Goal: Information Seeking & Learning: Learn about a topic

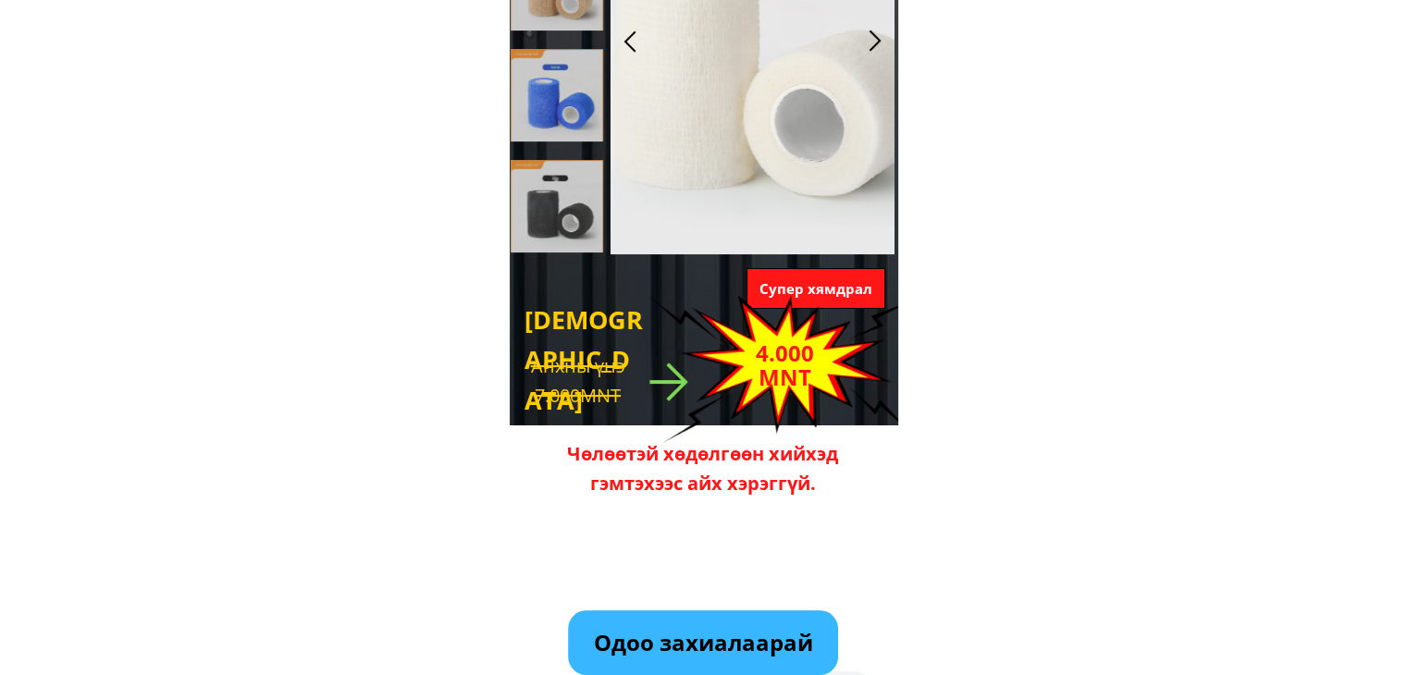
scroll to position [616, 0]
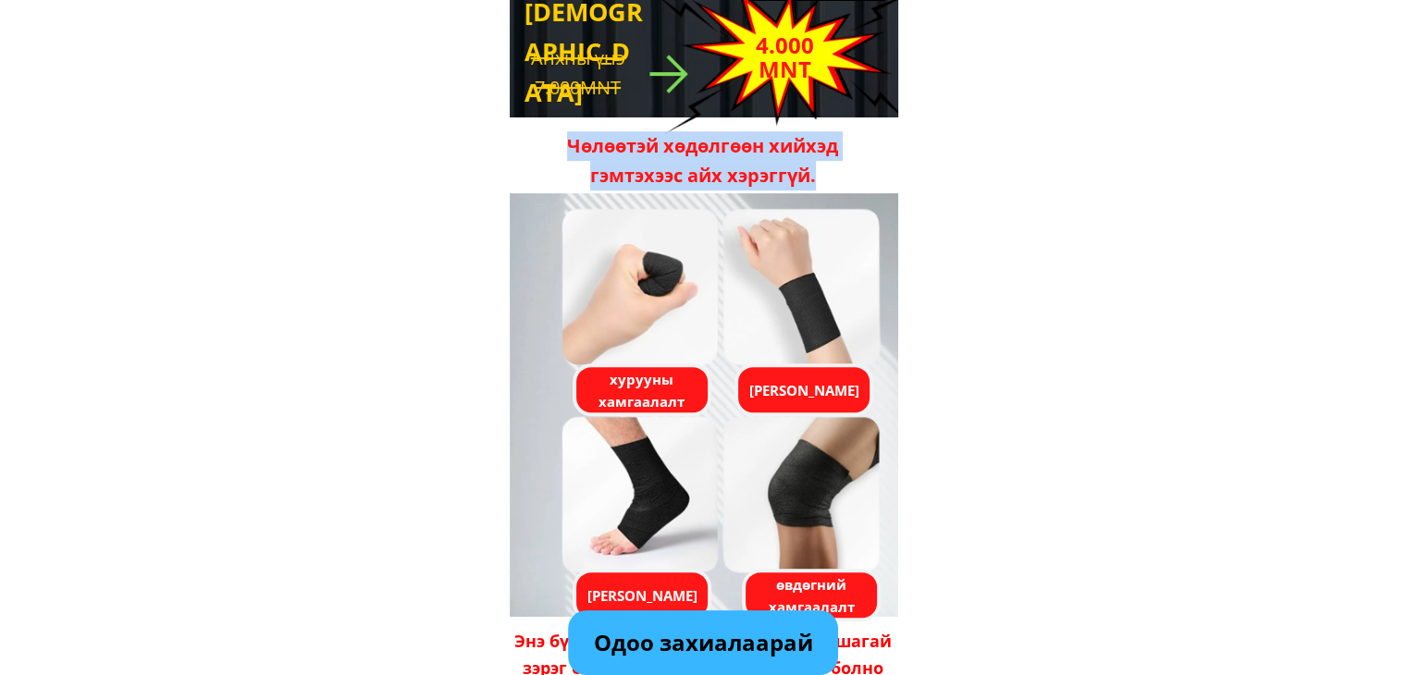
drag, startPoint x: 830, startPoint y: 182, endPoint x: 563, endPoint y: 142, distance: 269.3
click at [563, 142] on h1 "Чөлөөтэй хөдөлгөөн хийхэд гэмтэхээс айх хэрэггүй." at bounding box center [702, 160] width 327 height 59
copy h1 "Чөлөөтэй хөдөлгөөн хийхэд гэмтэхээс айх хэрэггүй."
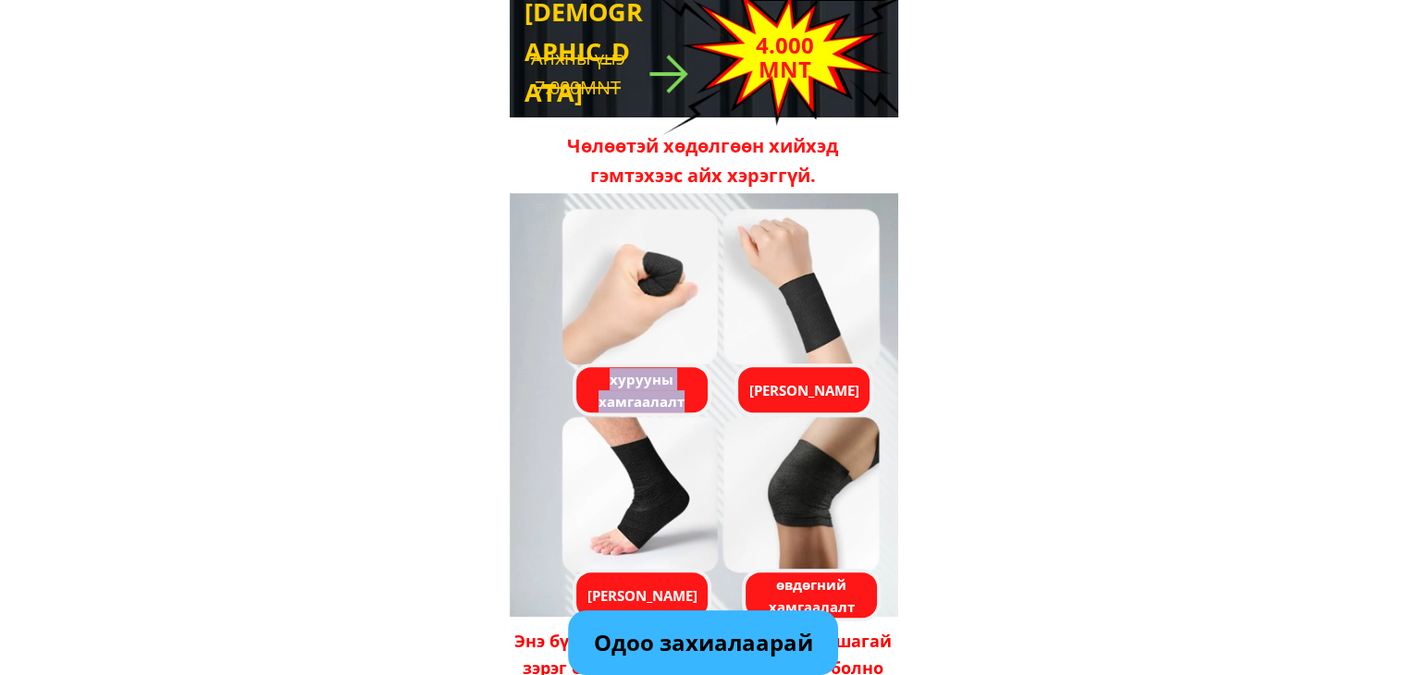
drag, startPoint x: 697, startPoint y: 401, endPoint x: 588, endPoint y: 370, distance: 113.3
click at [588, 370] on h3 "хурууны хамгаалалт" at bounding box center [642, 390] width 140 height 44
copy h3 "хурууны хамгаалалт"
click at [821, 401] on div at bounding box center [803, 390] width 139 height 53
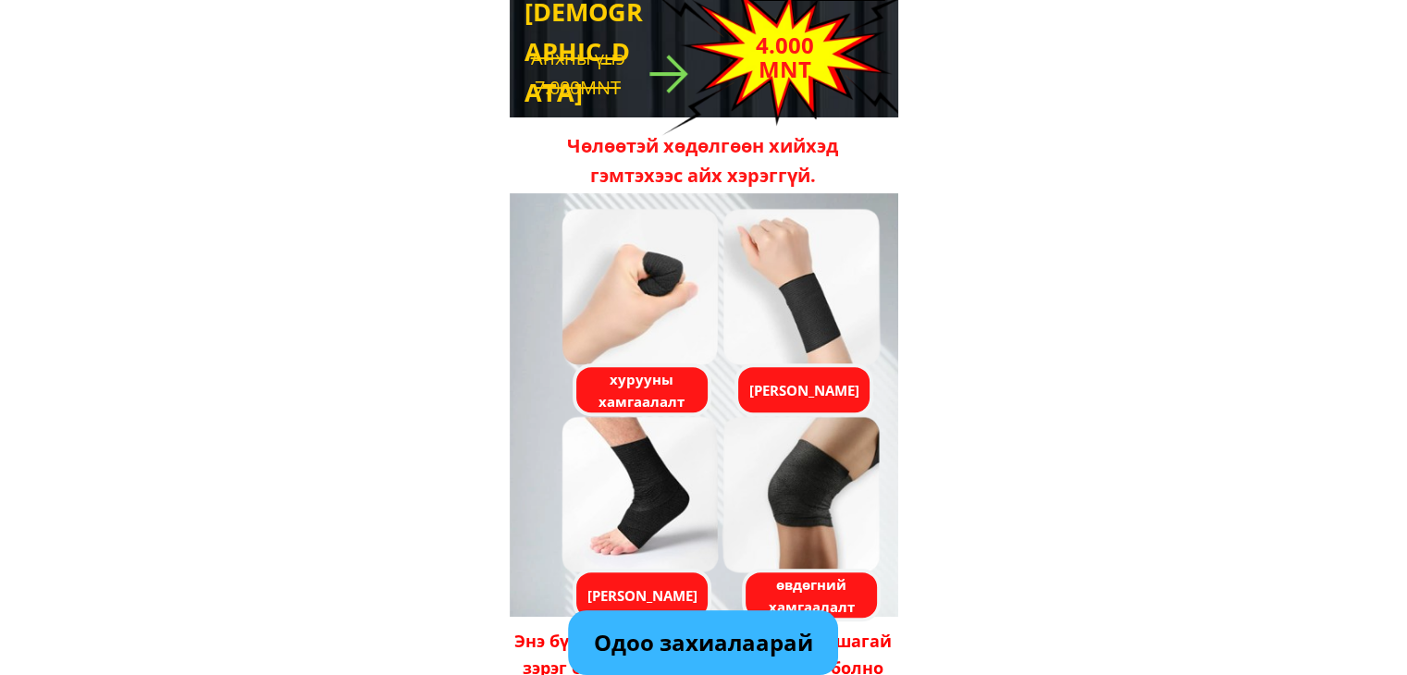
click at [821, 401] on div at bounding box center [803, 390] width 139 height 53
click at [821, 388] on h3 "[PERSON_NAME]" at bounding box center [804, 390] width 140 height 22
copy div "[PERSON_NAME]"
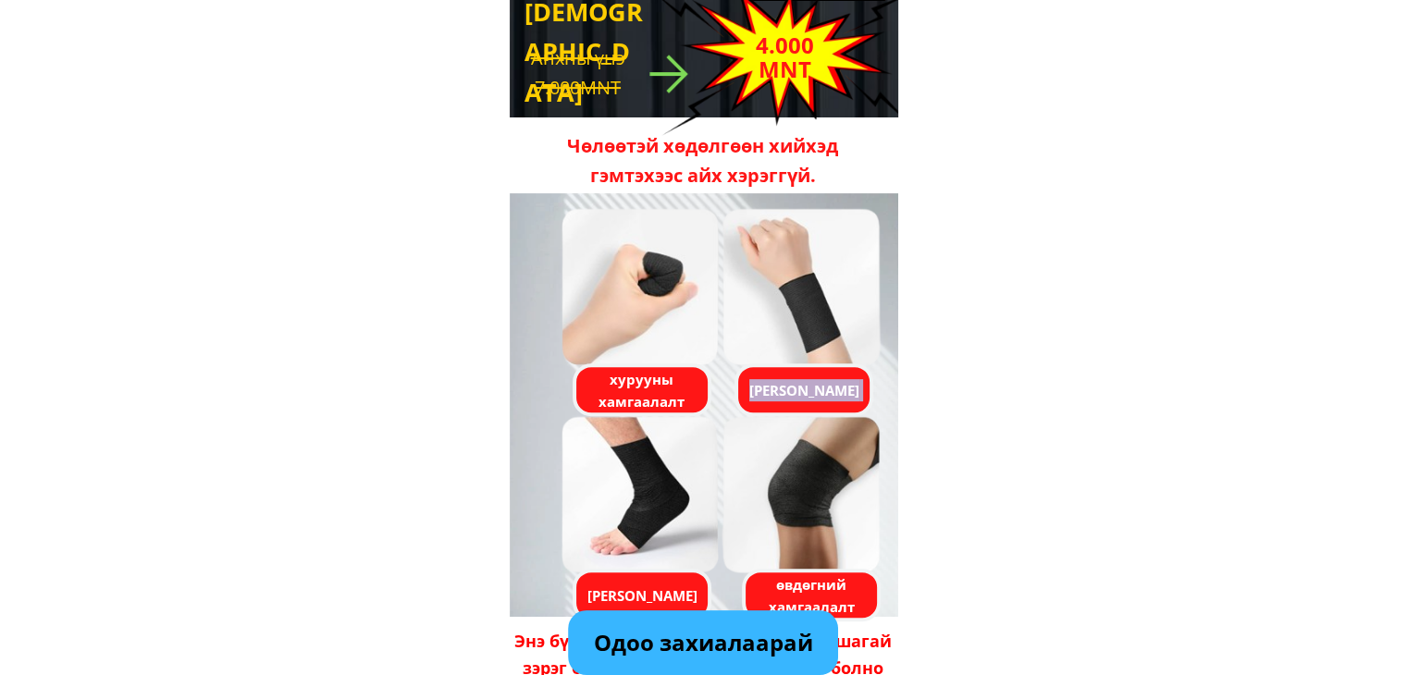
scroll to position [925, 0]
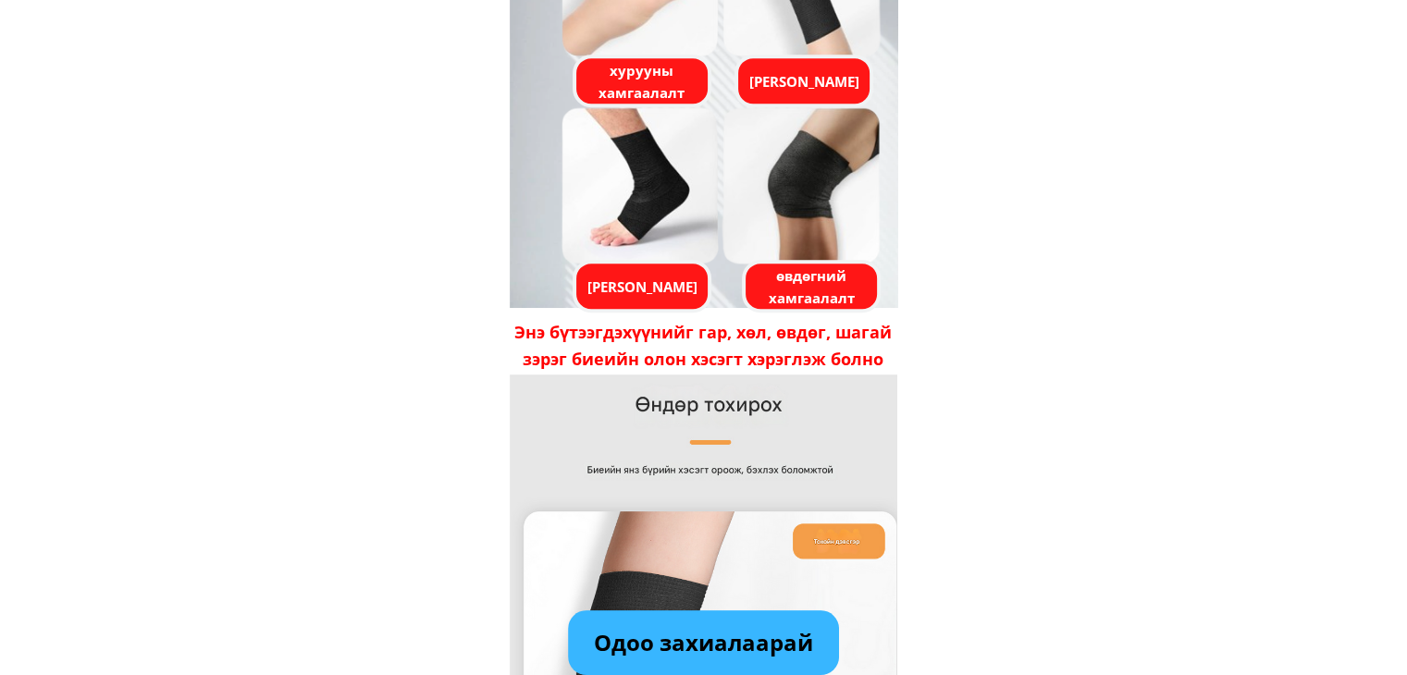
click at [654, 286] on h3 "[PERSON_NAME]" at bounding box center [643, 287] width 140 height 22
copy div "[PERSON_NAME]"
click at [776, 296] on h3 "өвдөгний хамгаалалт" at bounding box center [812, 287] width 140 height 44
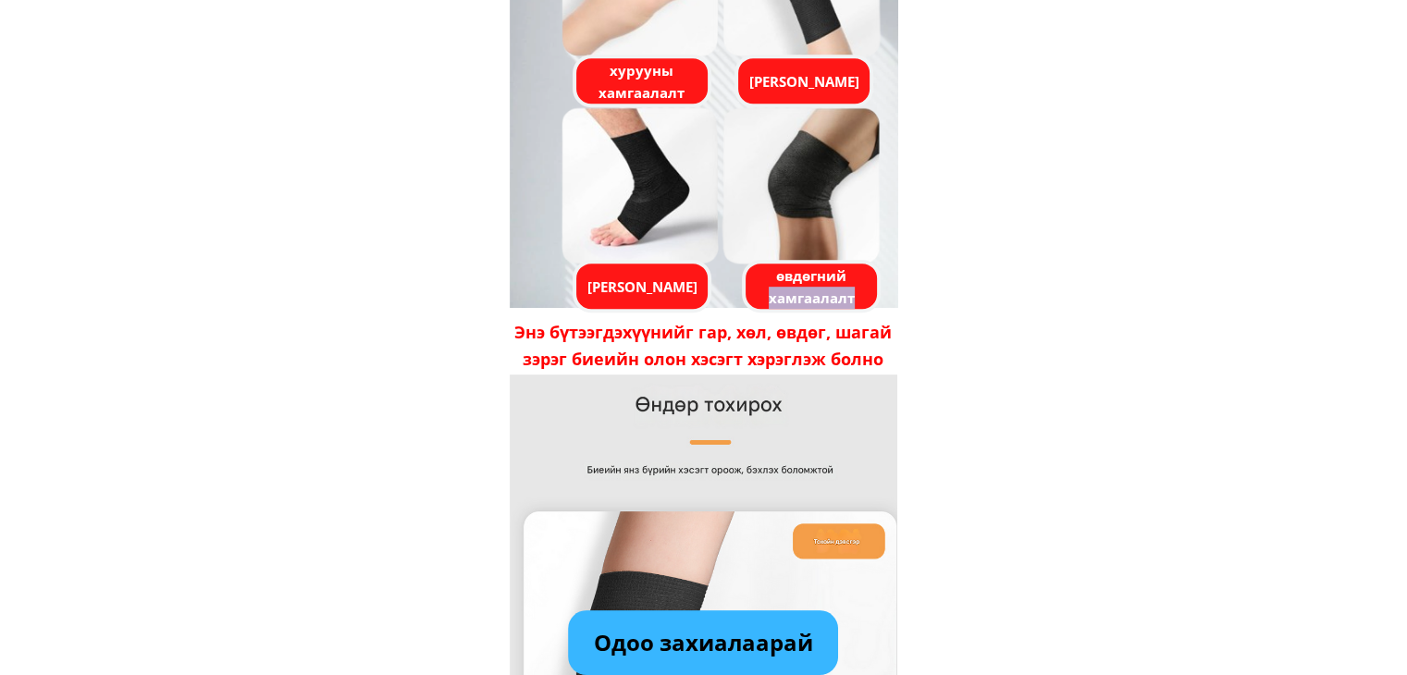
click at [776, 296] on h3 "өвдөгний хамгаалалт" at bounding box center [812, 287] width 140 height 44
copy div "өвдөгний хамгаалалт"
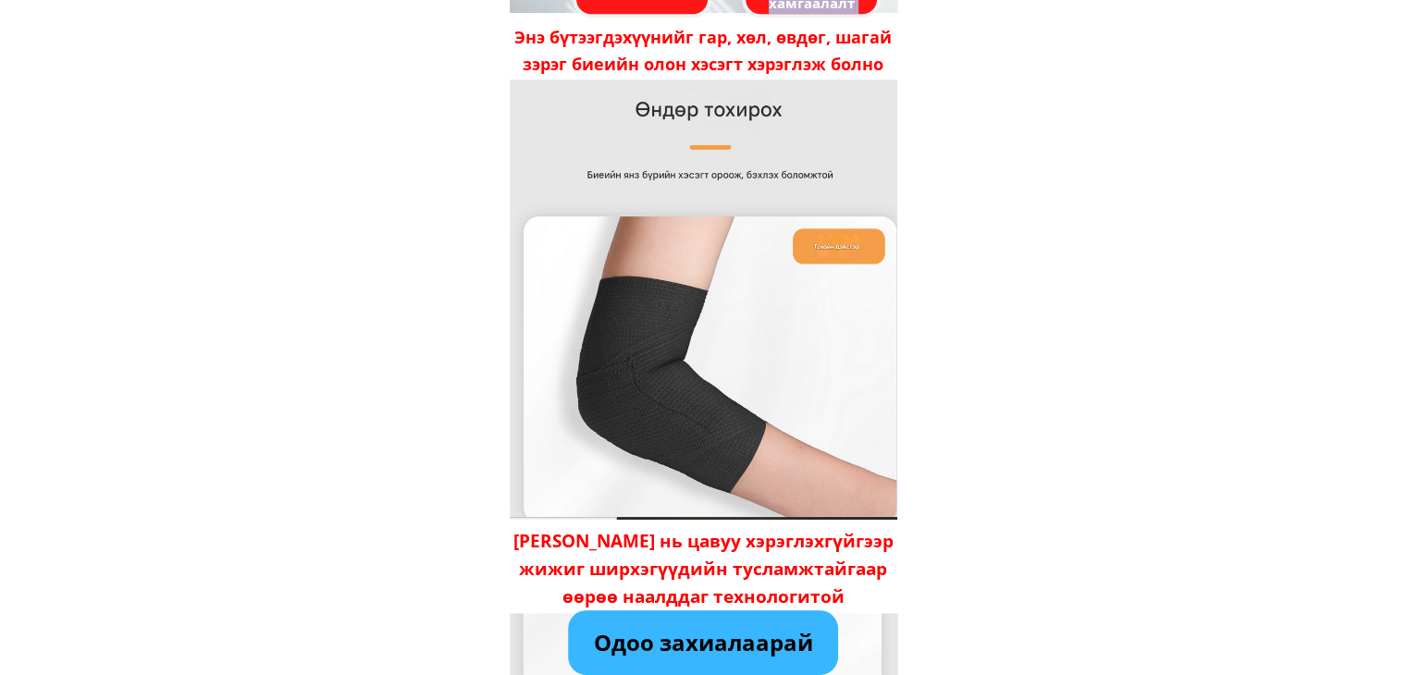
scroll to position [1233, 0]
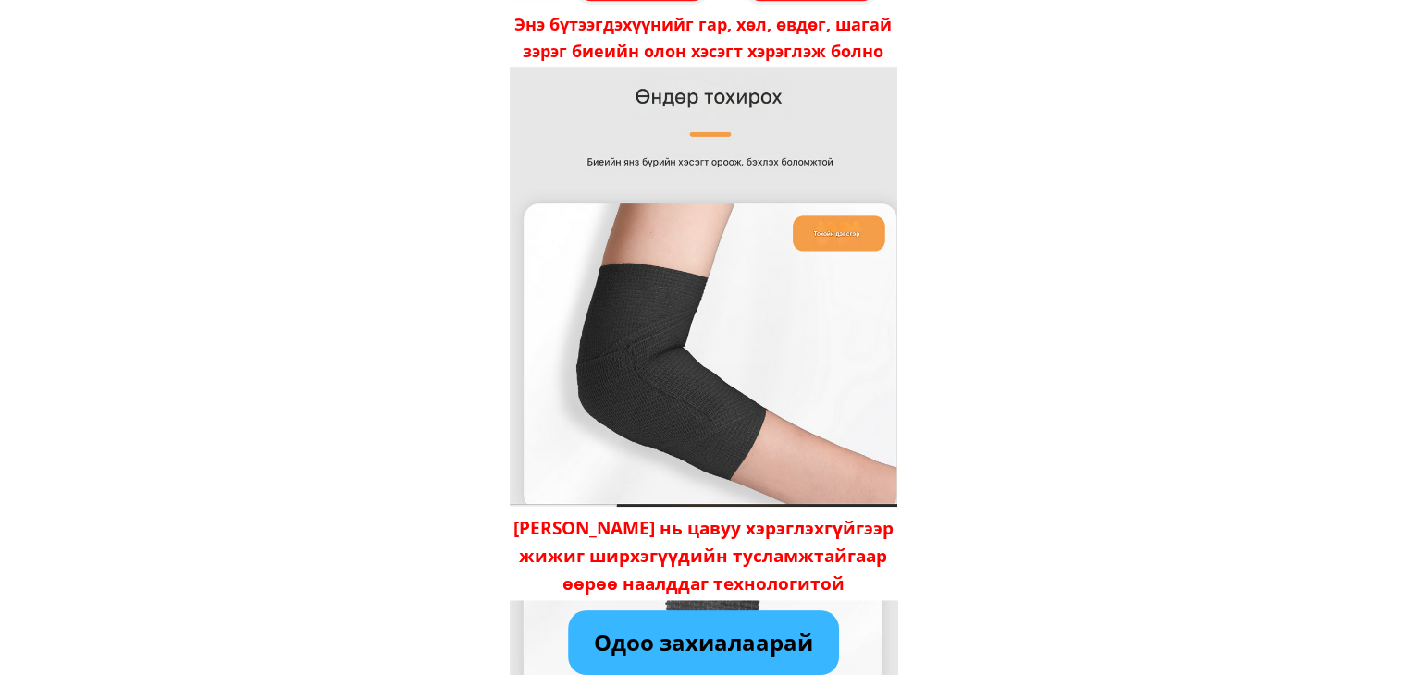
drag, startPoint x: 729, startPoint y: 93, endPoint x: 639, endPoint y: 79, distance: 90.9
click at [639, 79] on div at bounding box center [704, 286] width 388 height 441
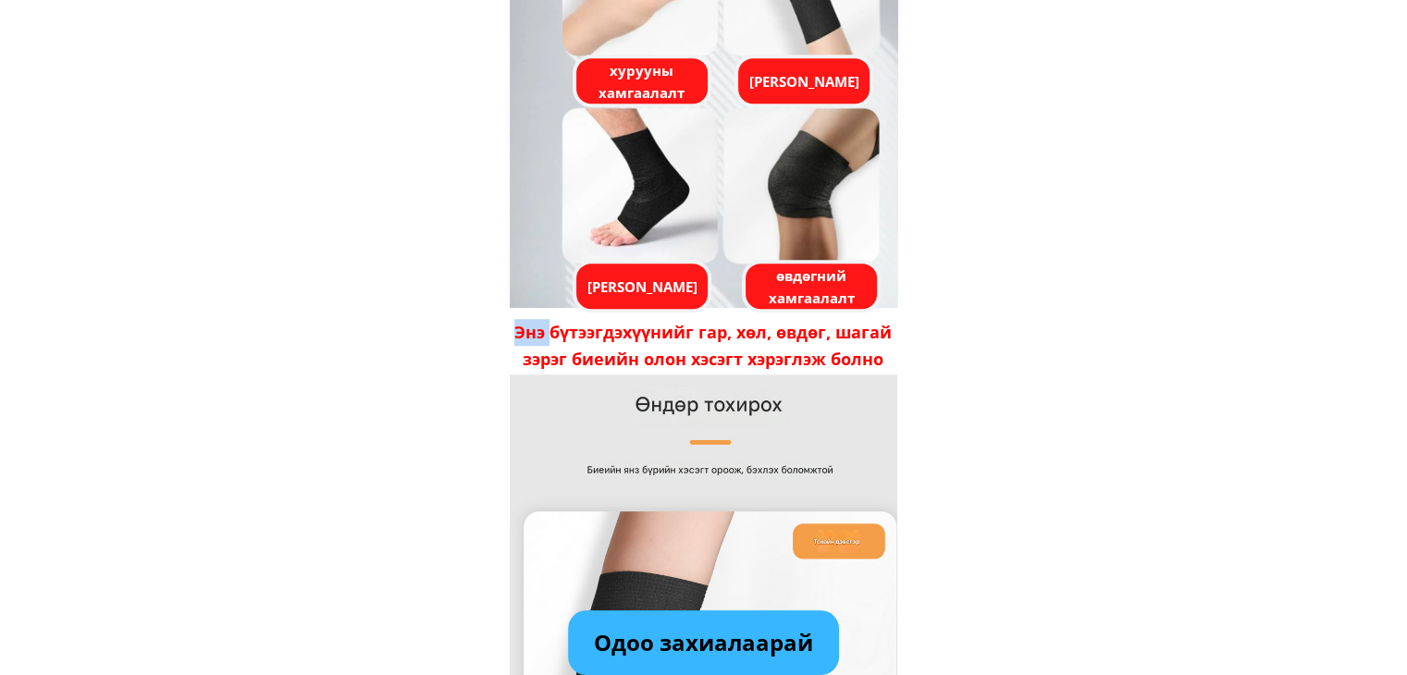
drag, startPoint x: 908, startPoint y: 360, endPoint x: 553, endPoint y: 345, distance: 355.5
click at [555, 341] on h3 "Энэ бүтээгдэхүүнийг гар, хөл, өвдөг, шагай зэрэг биеийн олон хэсэгт хэрэглэж бо…" at bounding box center [704, 346] width 388 height 54
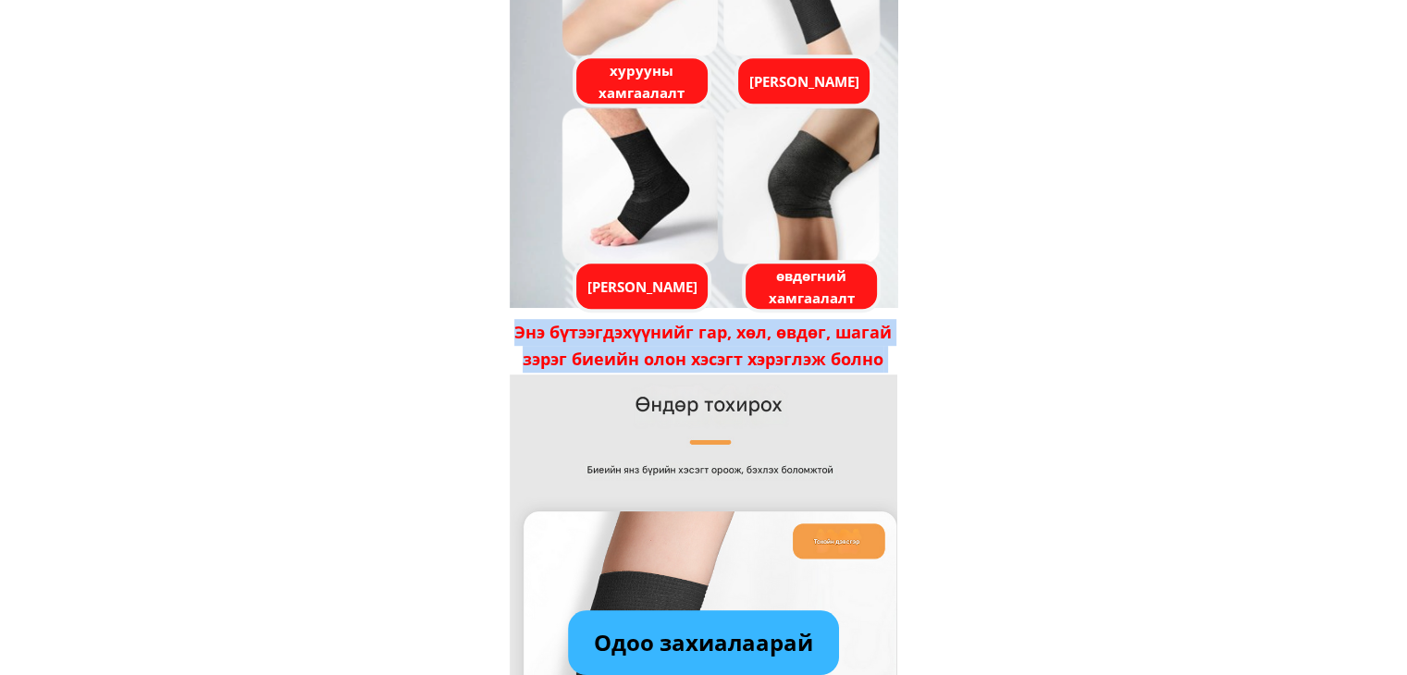
click at [555, 341] on h3 "Энэ бүтээгдэхүүнийг гар, хөл, өвдөг, шагай зэрэг биеийн олон хэсэгт хэрэглэж бо…" at bounding box center [704, 346] width 388 height 54
copy div "Энэ бүтээгдэхүүнийг гар, хөл, өвдөг, шагай зэрэг биеийн олон хэсэгт хэрэглэж бо…"
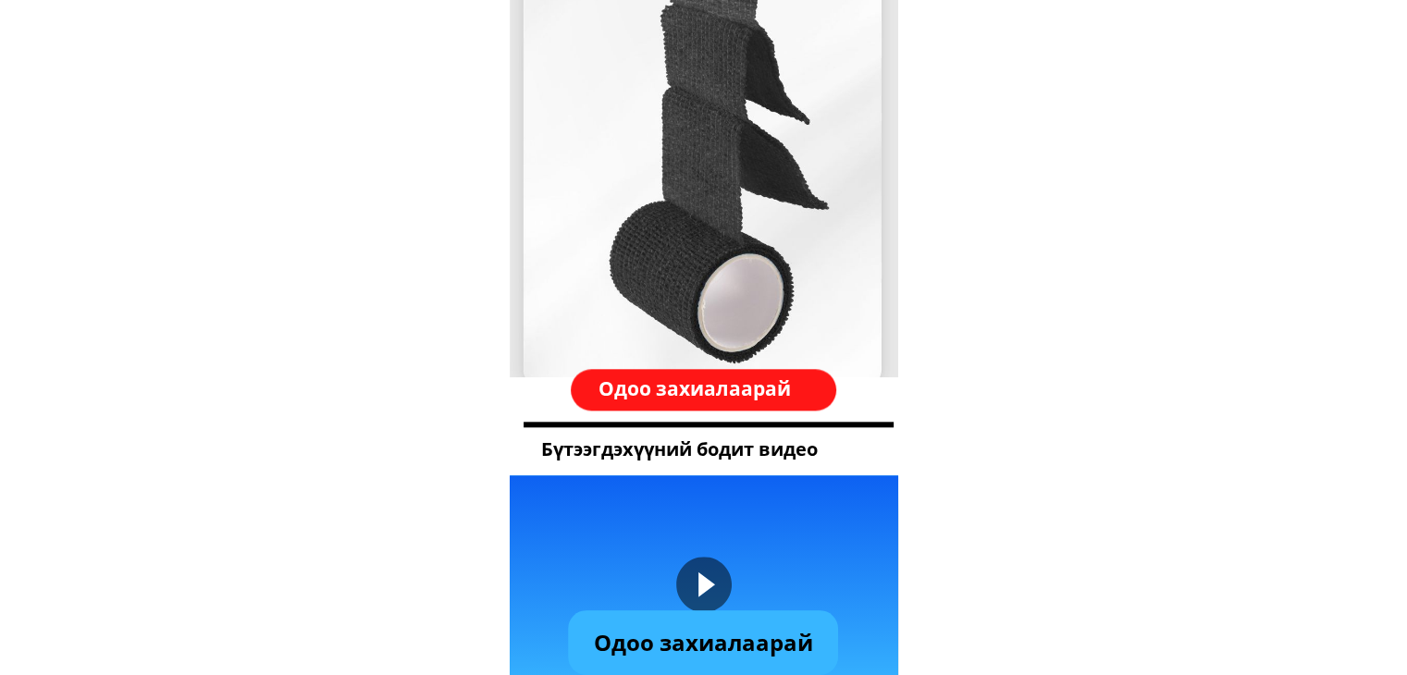
scroll to position [1541, 0]
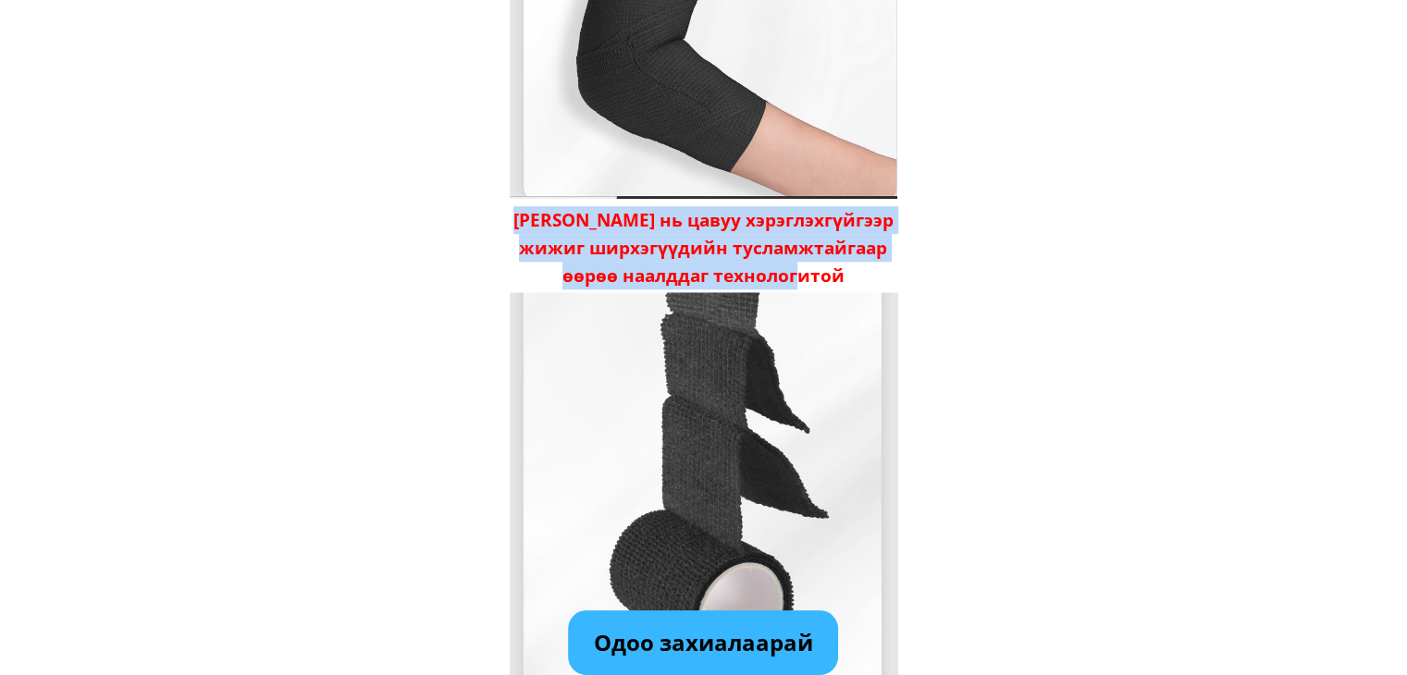
drag, startPoint x: 848, startPoint y: 275, endPoint x: 492, endPoint y: 219, distance: 360.4
click at [492, 219] on body "Спортын туслах боолт Спортын үед өвдөг, шагай, бугуйны үе мөчний найдвартай тус…" at bounding box center [703, 494] width 1407 height 4070
copy div "[PERSON_NAME] нь цавуу хэрэглэхгүйгээр жижиг ширхэгүүдийн тусламжтайгаар өөрөө …"
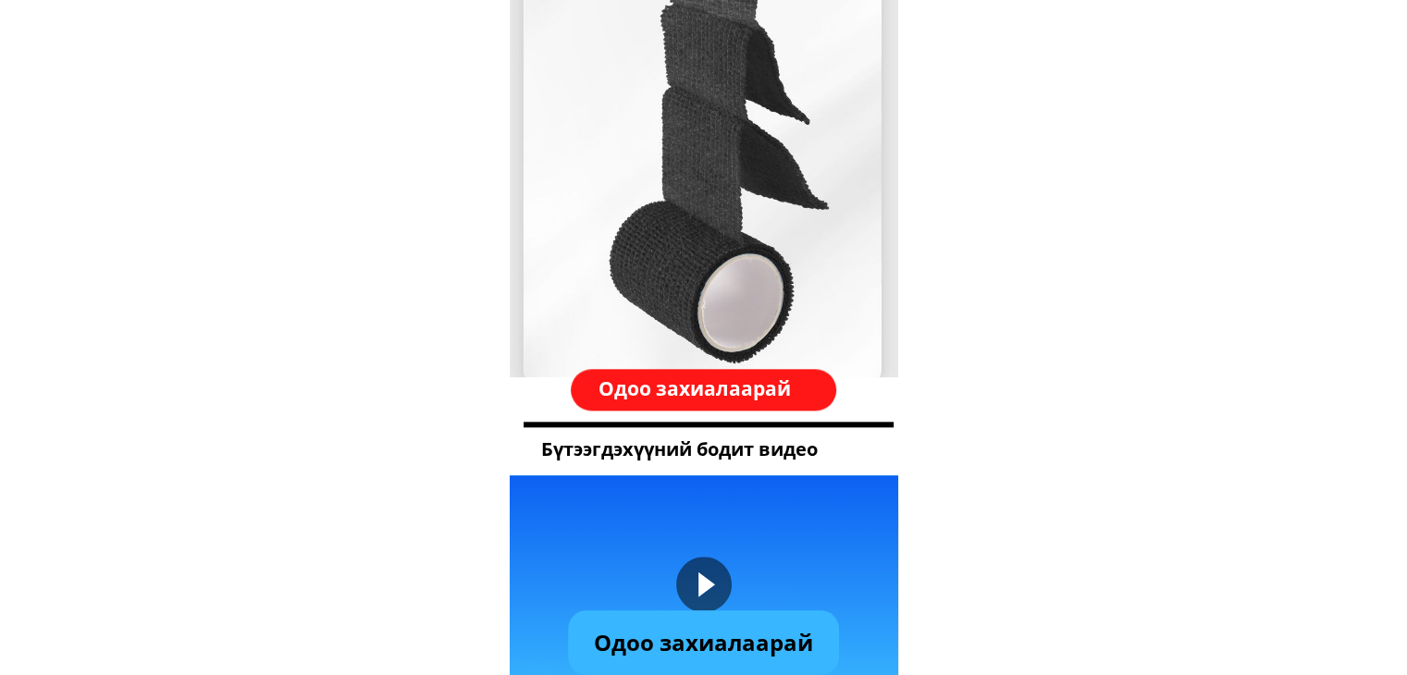
scroll to position [2158, 0]
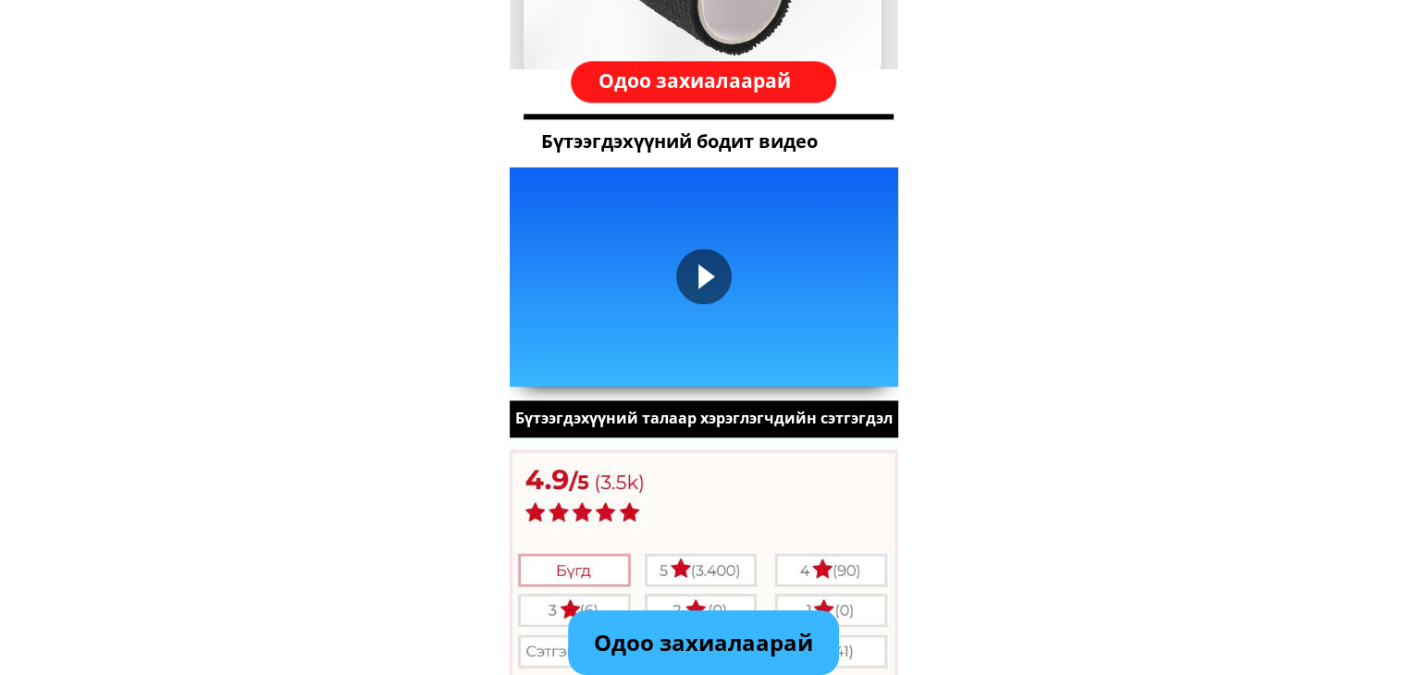
click at [718, 265] on div at bounding box center [703, 276] width 55 height 55
click at [643, 345] on div at bounding box center [704, 276] width 388 height 219
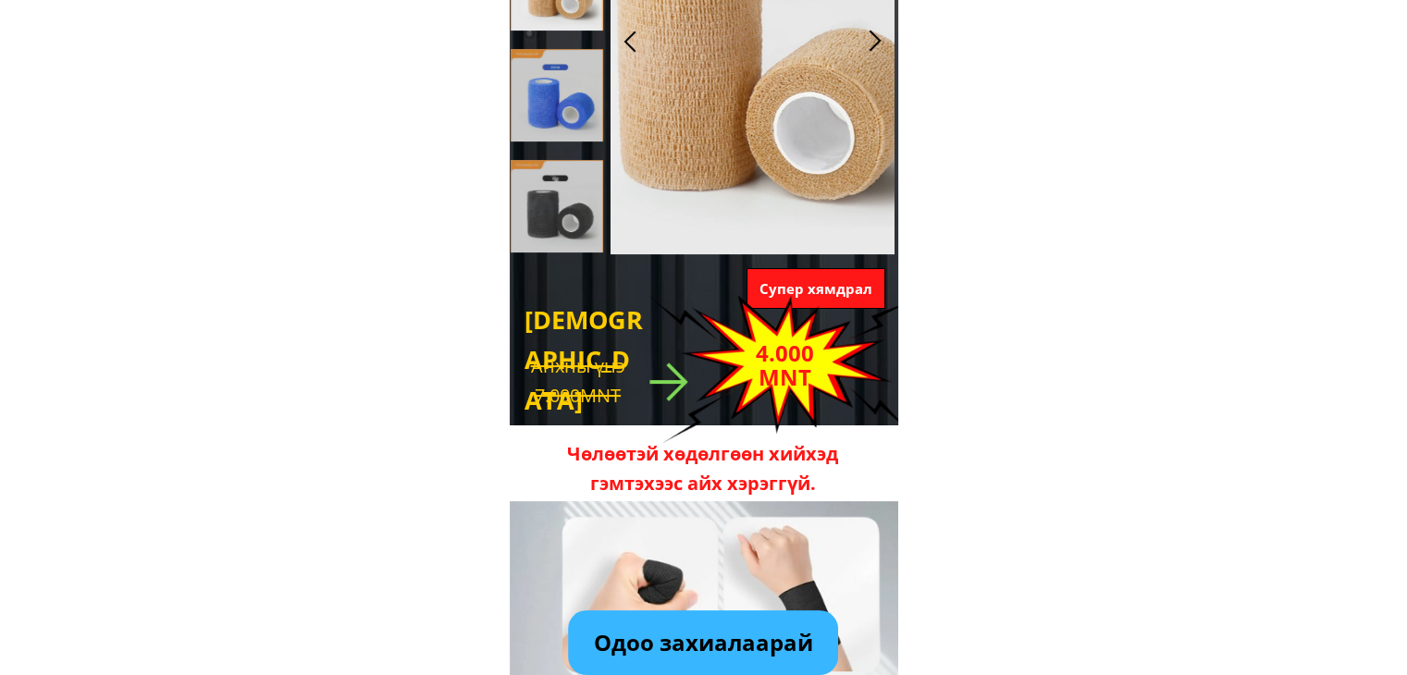
scroll to position [0, 0]
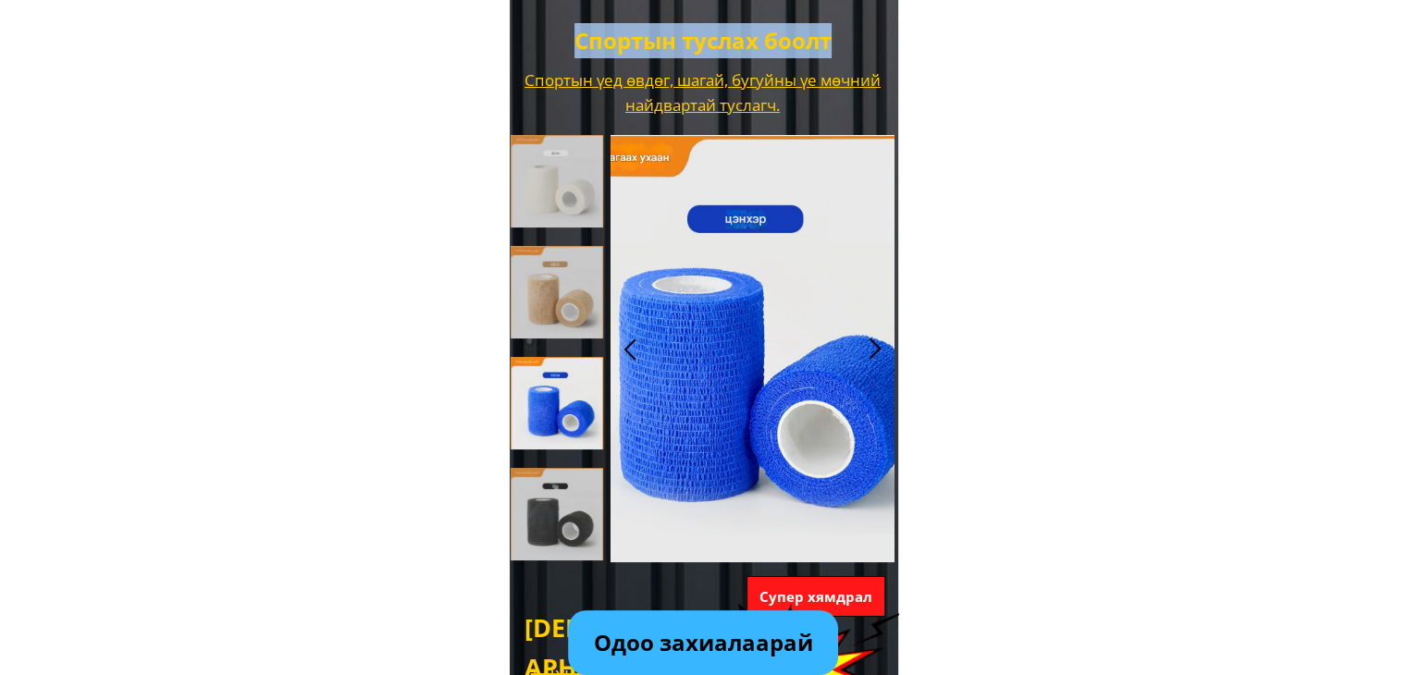
drag, startPoint x: 854, startPoint y: 42, endPoint x: 536, endPoint y: 37, distance: 317.3
click at [536, 37] on h2 "Спортын туслах боолт" at bounding box center [703, 40] width 372 height 35
copy h2 "Спортын туслах боолт"
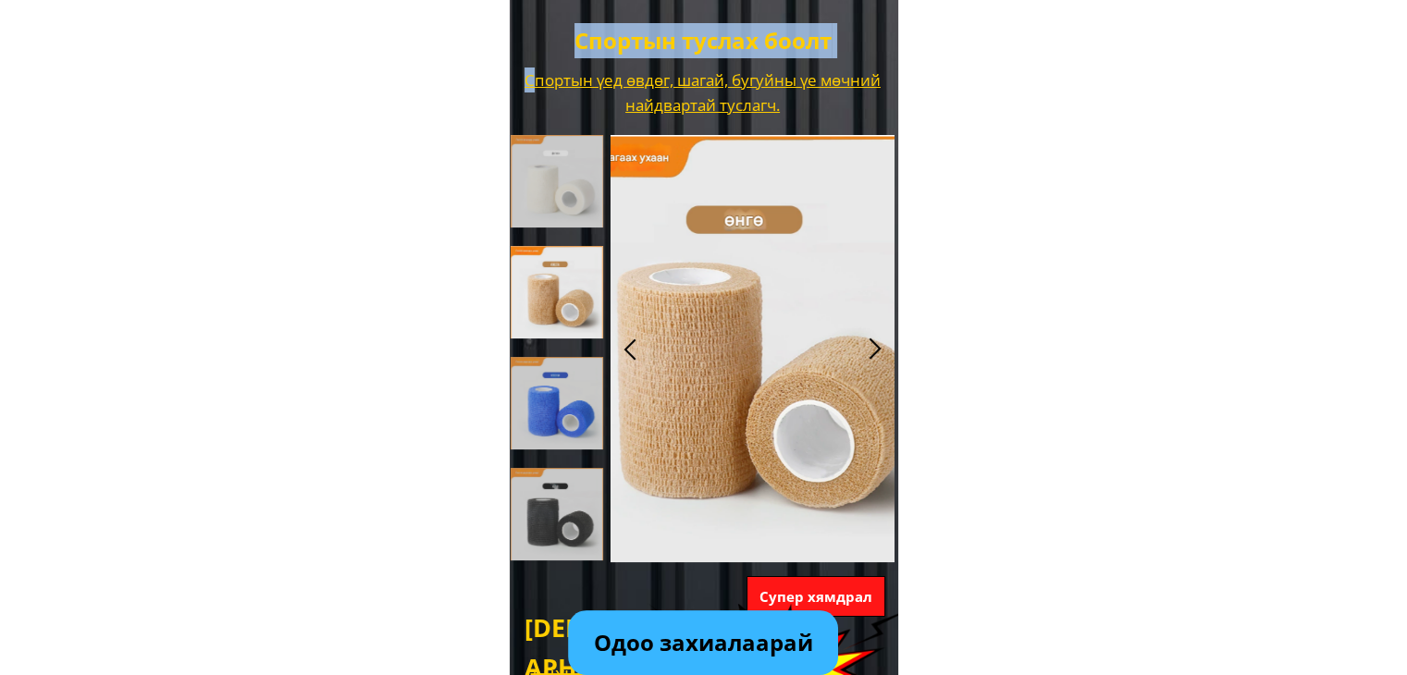
drag, startPoint x: 832, startPoint y: 122, endPoint x: 566, endPoint y: 87, distance: 267.8
click at [566, 87] on div "Спортын туслах боолт Спортын үед өвдөг, шагай, бугуйны үе мөчний найдвартай тус…" at bounding box center [704, 619] width 388 height 1238
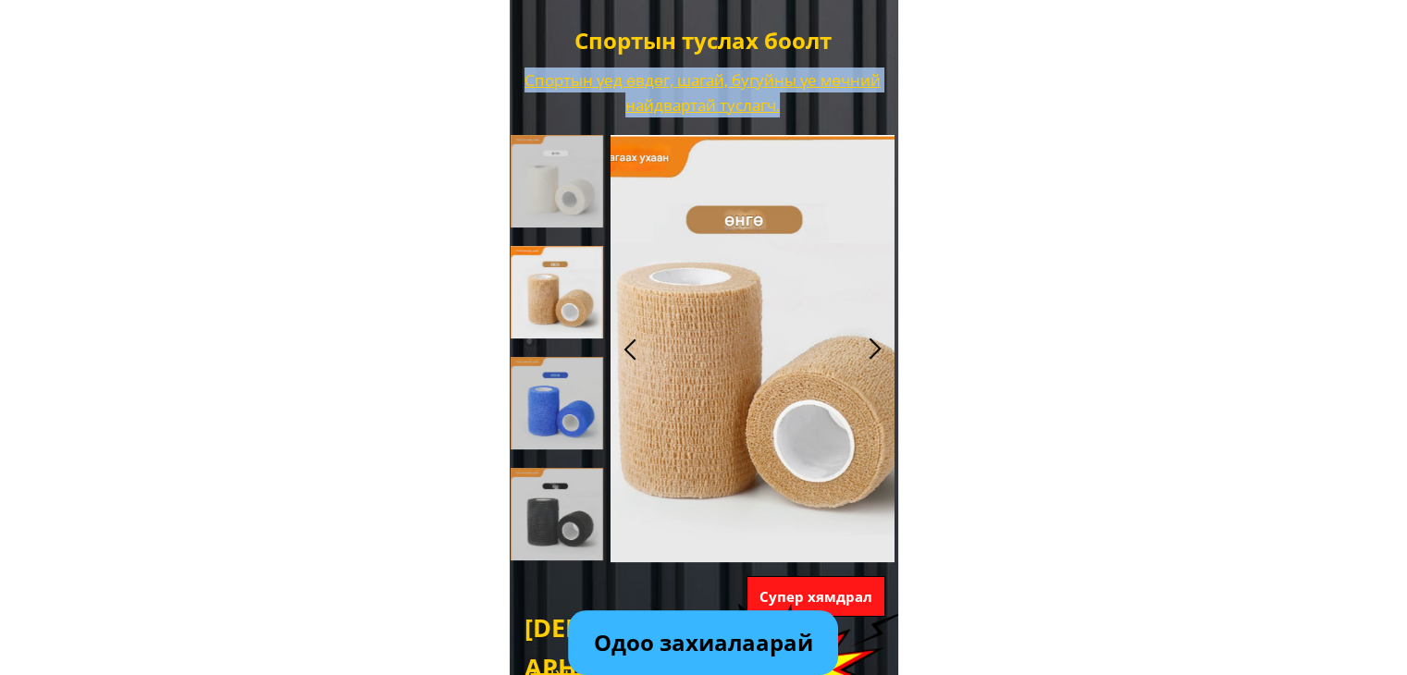
drag, startPoint x: 532, startPoint y: 70, endPoint x: 818, endPoint y: 107, distance: 288.2
click at [818, 107] on div "Спортын үед өвдөг, шагай, бугуйны үе мөчний найдвартай туслагч." at bounding box center [702, 93] width 356 height 50
copy div "Спортын үед өвдөг, шагай, бугуйны үе мөчний найдвартай туслагч."
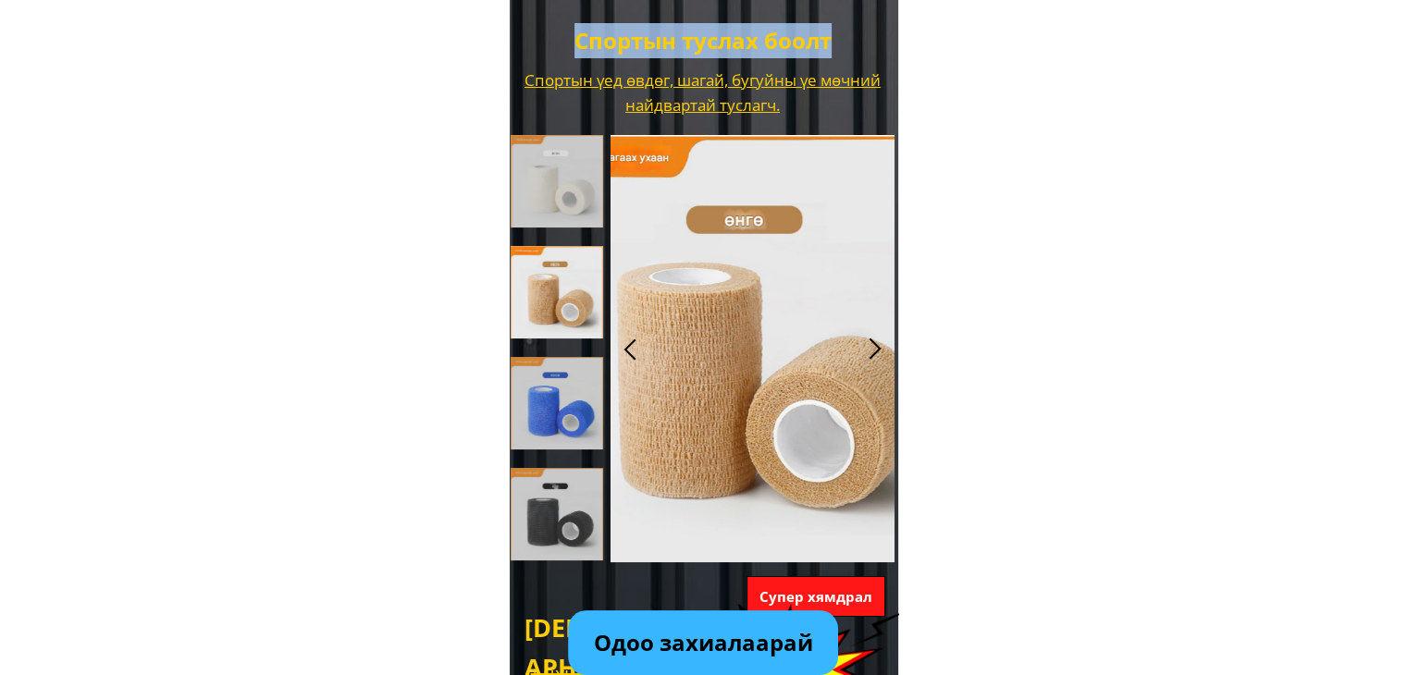
drag, startPoint x: 845, startPoint y: 32, endPoint x: 540, endPoint y: 41, distance: 304.4
click at [540, 41] on h2 "Спортын туслах боолт" at bounding box center [703, 40] width 372 height 35
copy h2 "Спортын туслах боолт"
